Goal: Information Seeking & Learning: Learn about a topic

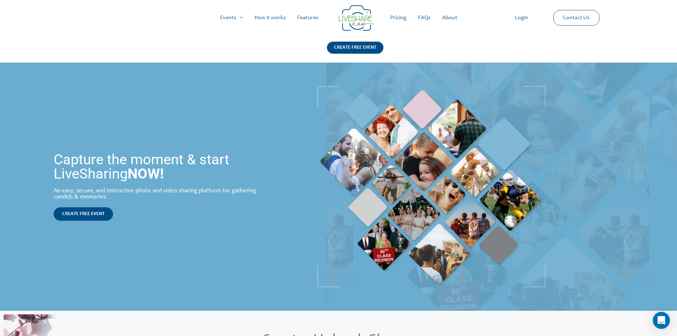
click at [402, 18] on link "Pricing" at bounding box center [399, 17] width 28 height 23
click at [268, 17] on link "How it works" at bounding box center [270, 17] width 43 height 23
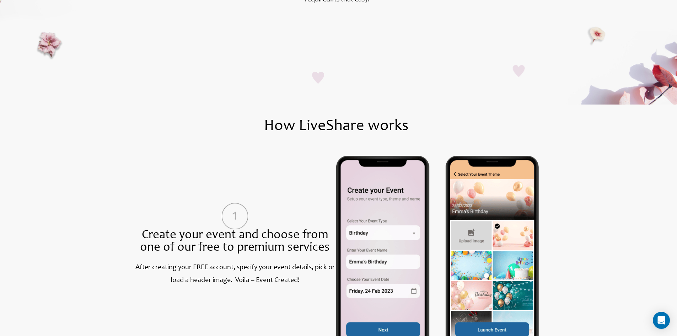
scroll to position [177, 0]
